Goal: Subscribe to service/newsletter

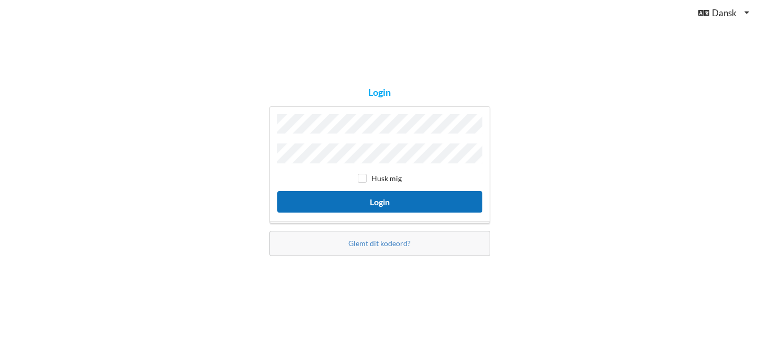
click at [382, 202] on button "Login" at bounding box center [379, 201] width 205 height 21
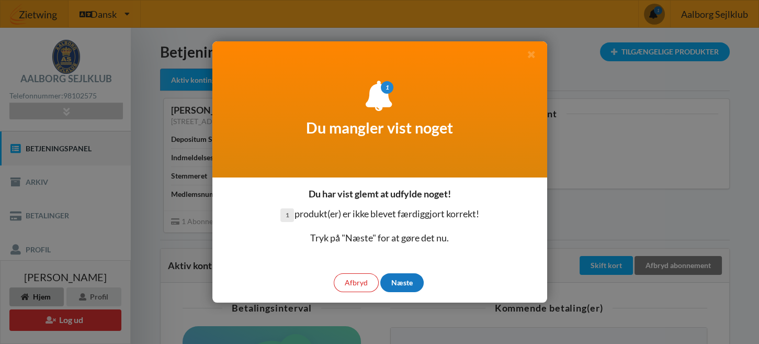
click at [399, 282] on div "Næste" at bounding box center [401, 282] width 43 height 19
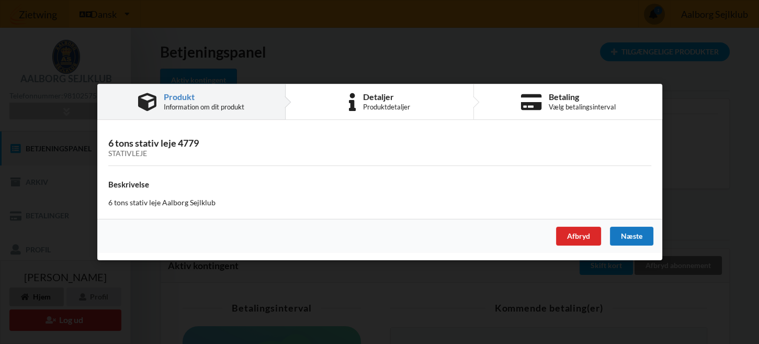
click at [628, 234] on div "Næste" at bounding box center [631, 236] width 43 height 19
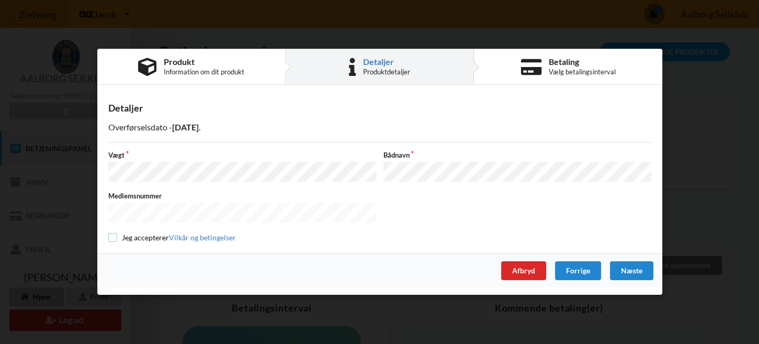
click at [114, 234] on input "checkbox" at bounding box center [112, 237] width 9 height 9
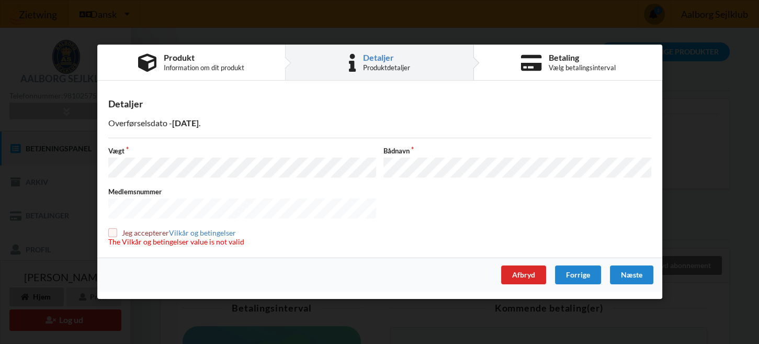
click at [111, 229] on input "checkbox" at bounding box center [112, 232] width 9 height 9
checkbox input "true"
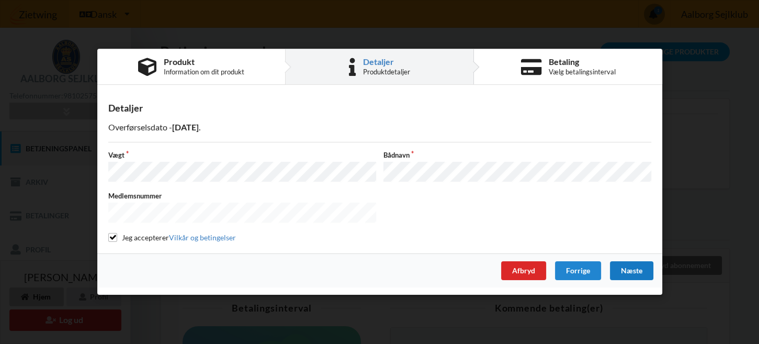
click at [632, 267] on div "Næste" at bounding box center [631, 271] width 43 height 19
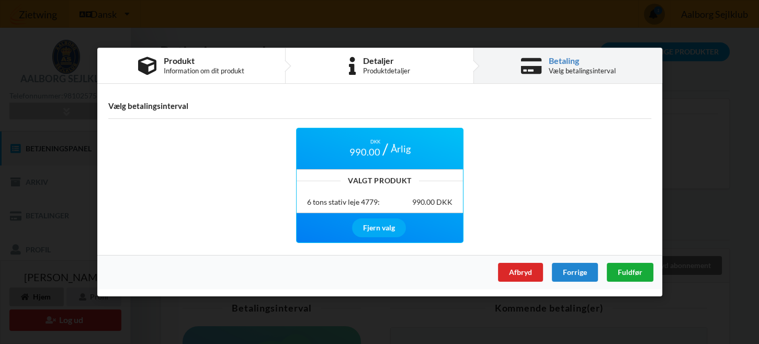
click at [635, 272] on span "Fuldfør" at bounding box center [629, 271] width 25 height 9
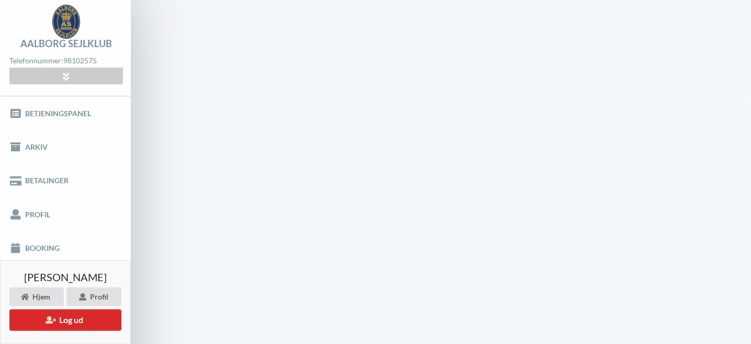
scroll to position [42, 0]
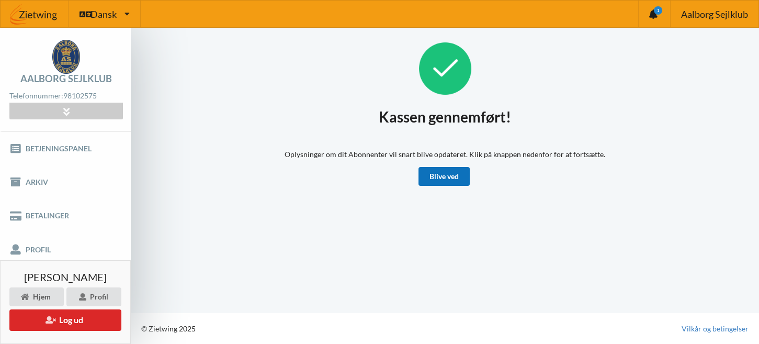
click at [436, 177] on link "Blive ved" at bounding box center [444, 176] width 51 height 19
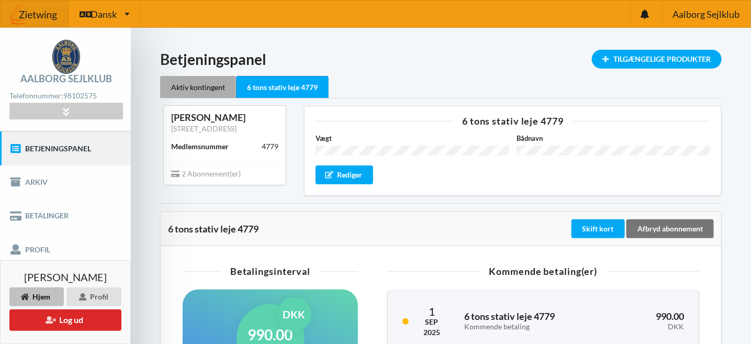
click at [198, 82] on div "Aktiv kontingent" at bounding box center [198, 87] width 76 height 22
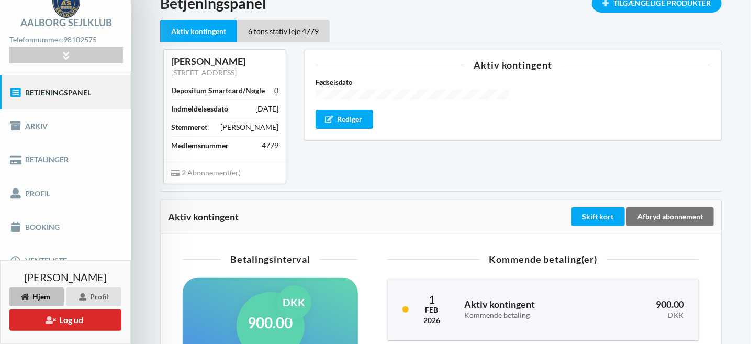
scroll to position [65, 0]
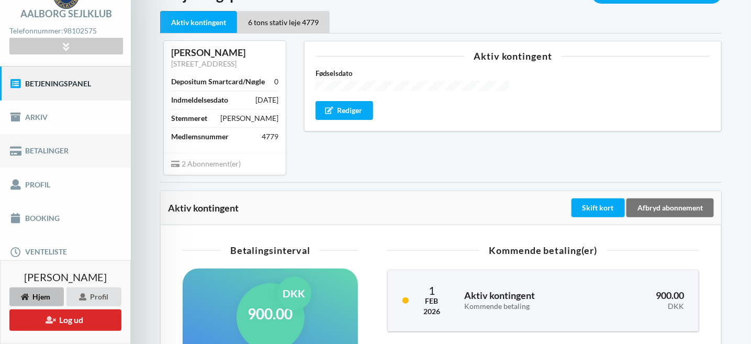
click at [54, 152] on link "Betalinger" at bounding box center [65, 150] width 131 height 33
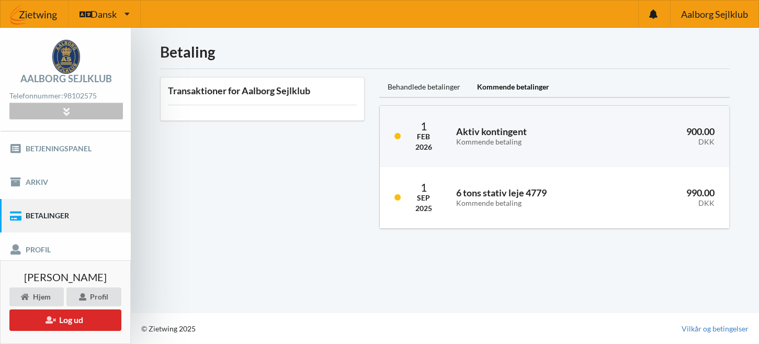
click at [75, 117] on div at bounding box center [65, 111] width 113 height 16
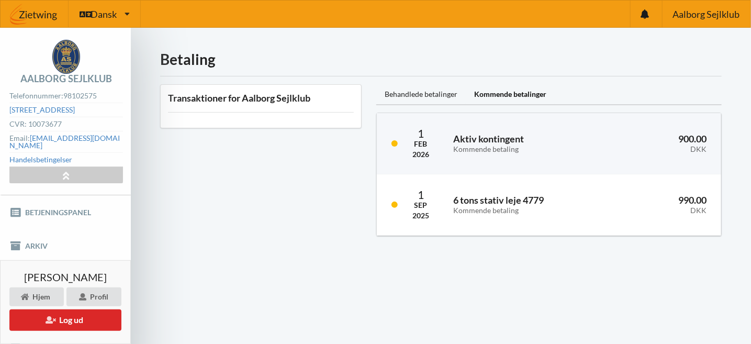
click at [155, 161] on div "Transaktioner for Aalborg Sejlklub" at bounding box center [261, 160] width 216 height 166
click at [318, 94] on h3 "Transaktioner for Aalborg Sejlklub" at bounding box center [261, 98] width 186 height 12
click at [406, 90] on div "Behandlede betalinger" at bounding box center [420, 94] width 89 height 21
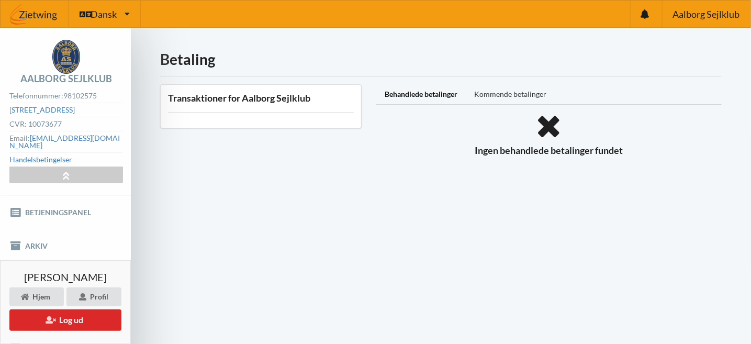
click at [502, 84] on div "Kommende betalinger" at bounding box center [510, 94] width 89 height 21
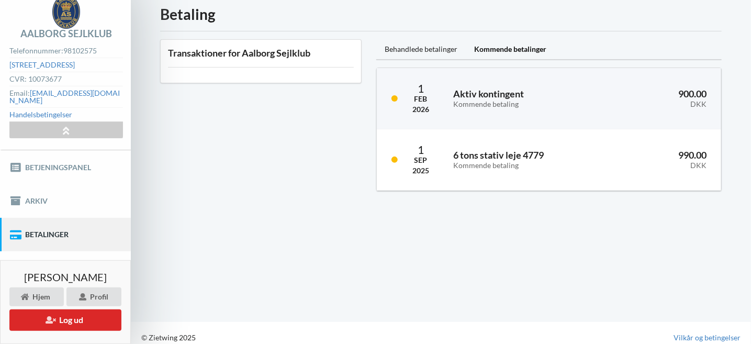
scroll to position [46, 0]
click at [54, 226] on link "Betalinger" at bounding box center [65, 233] width 131 height 33
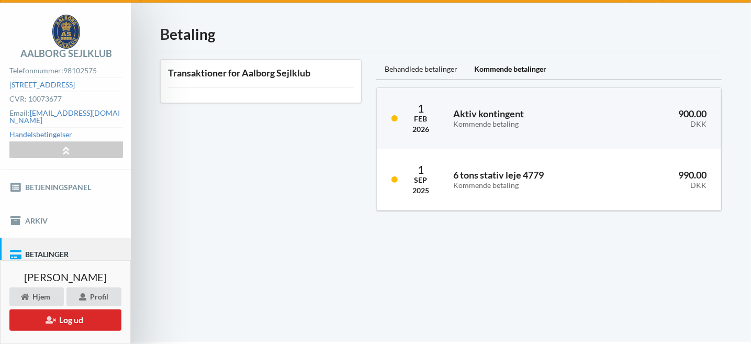
scroll to position [28, 0]
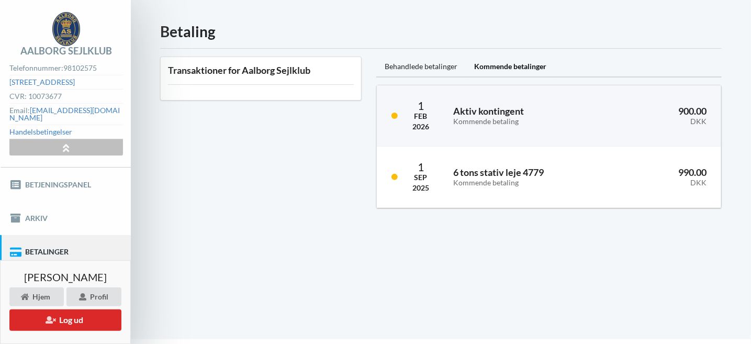
click at [55, 139] on div at bounding box center [65, 147] width 113 height 16
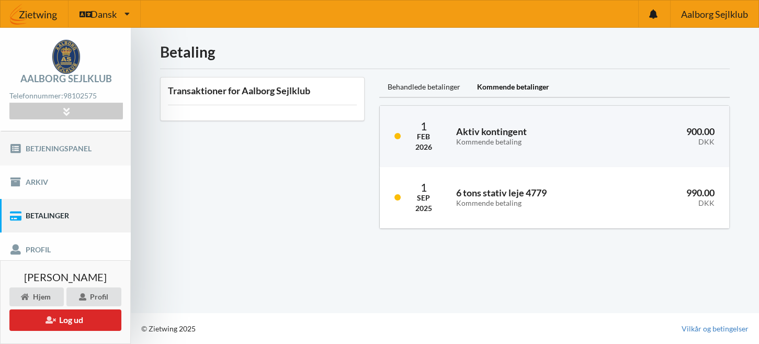
click at [78, 153] on link "Betjeningspanel" at bounding box center [65, 147] width 131 height 33
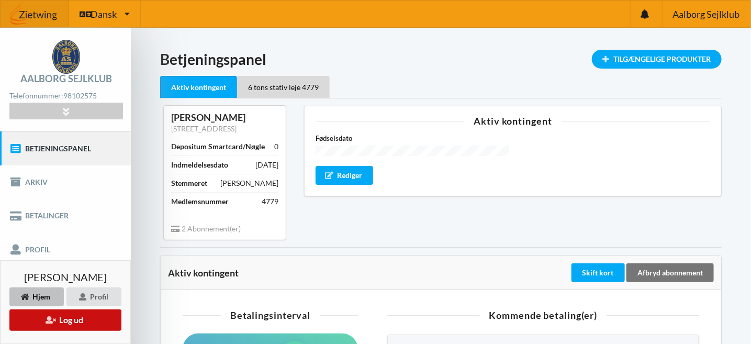
click at [64, 320] on button "Log ud" at bounding box center [65, 319] width 112 height 21
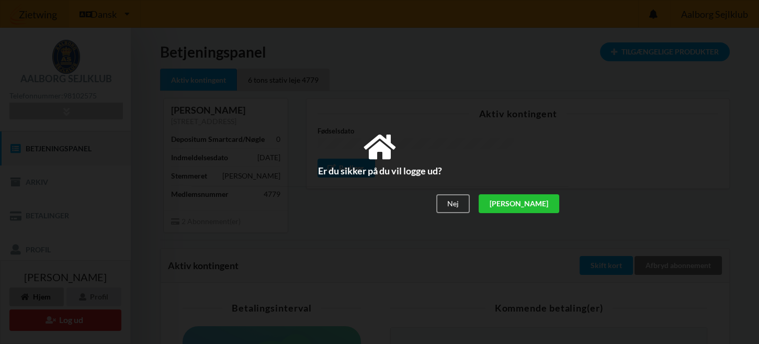
click at [540, 204] on div "[PERSON_NAME]" at bounding box center [518, 203] width 81 height 19
